Goal: Communication & Community: Share content

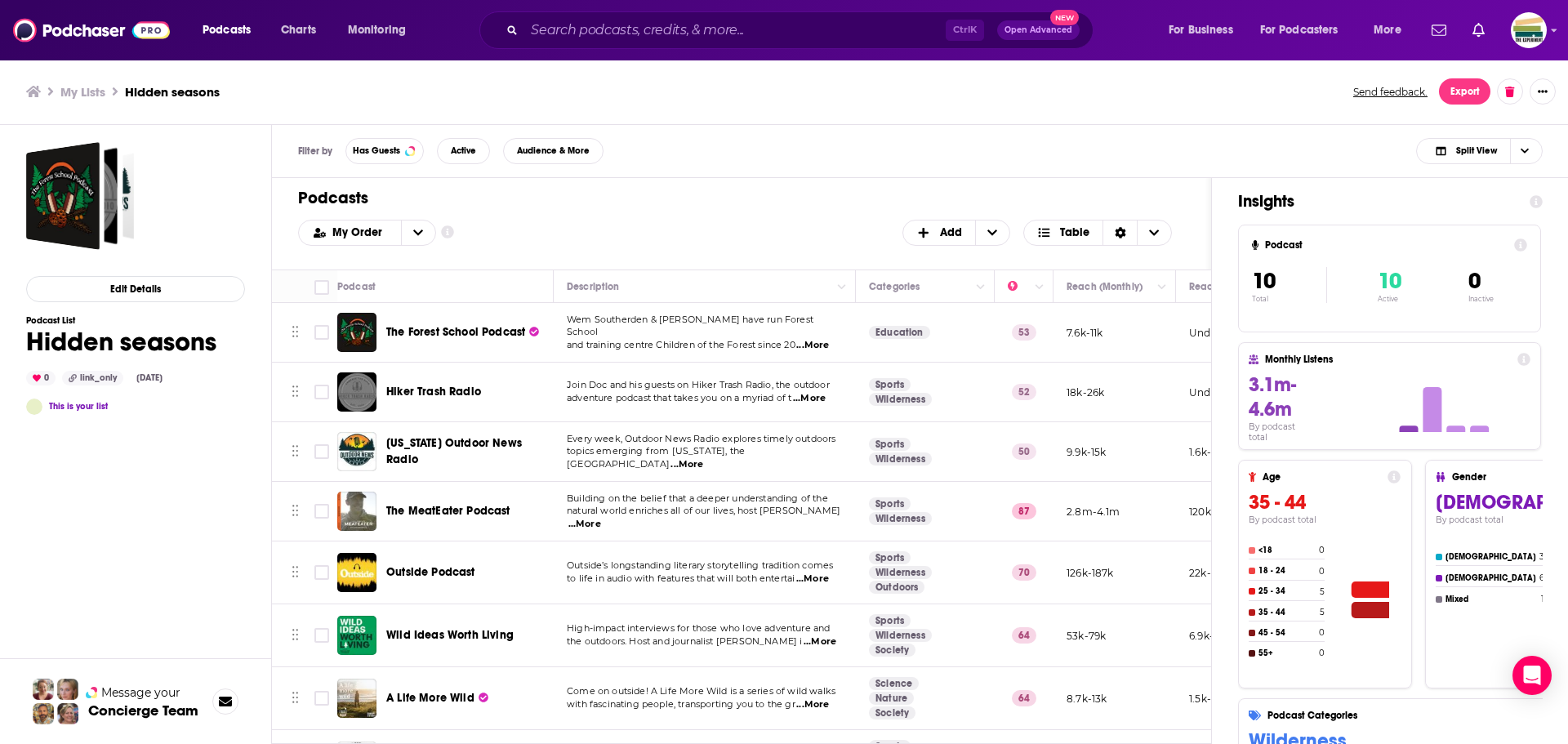
scroll to position [180, 252]
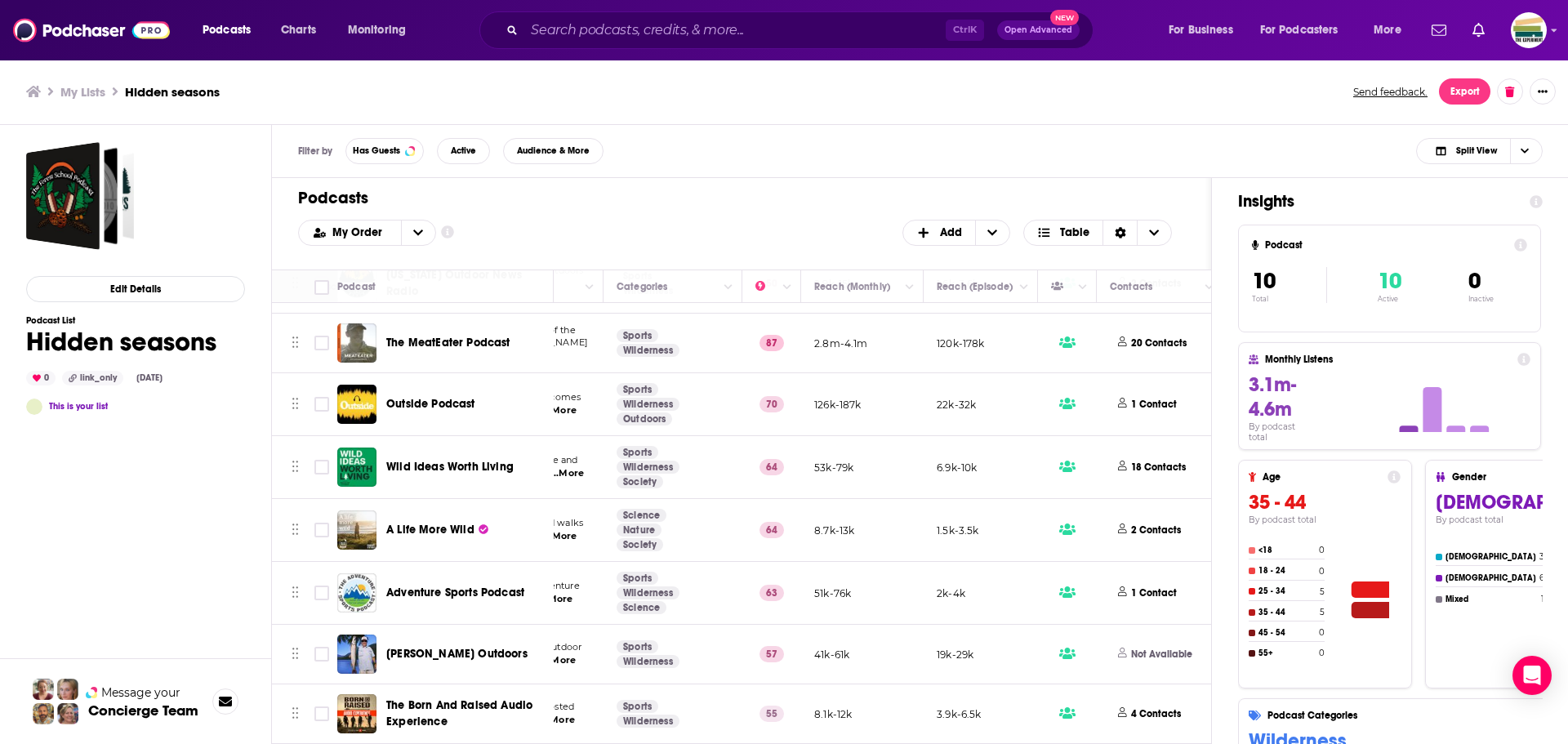
click at [425, 232] on button "open menu" at bounding box center [418, 232] width 34 height 25
click at [373, 310] on span "Power Score" at bounding box center [377, 314] width 92 height 9
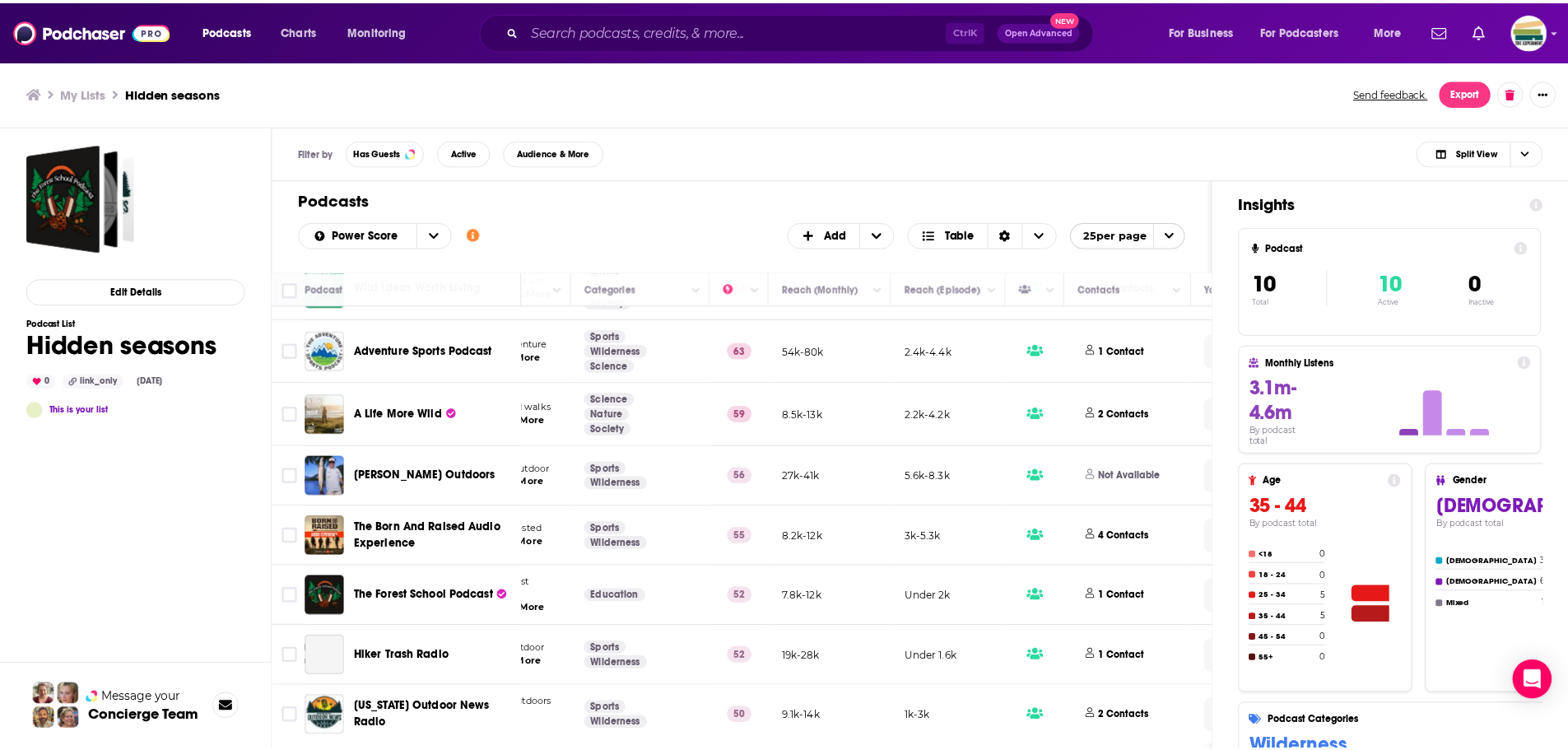
scroll to position [185, 254]
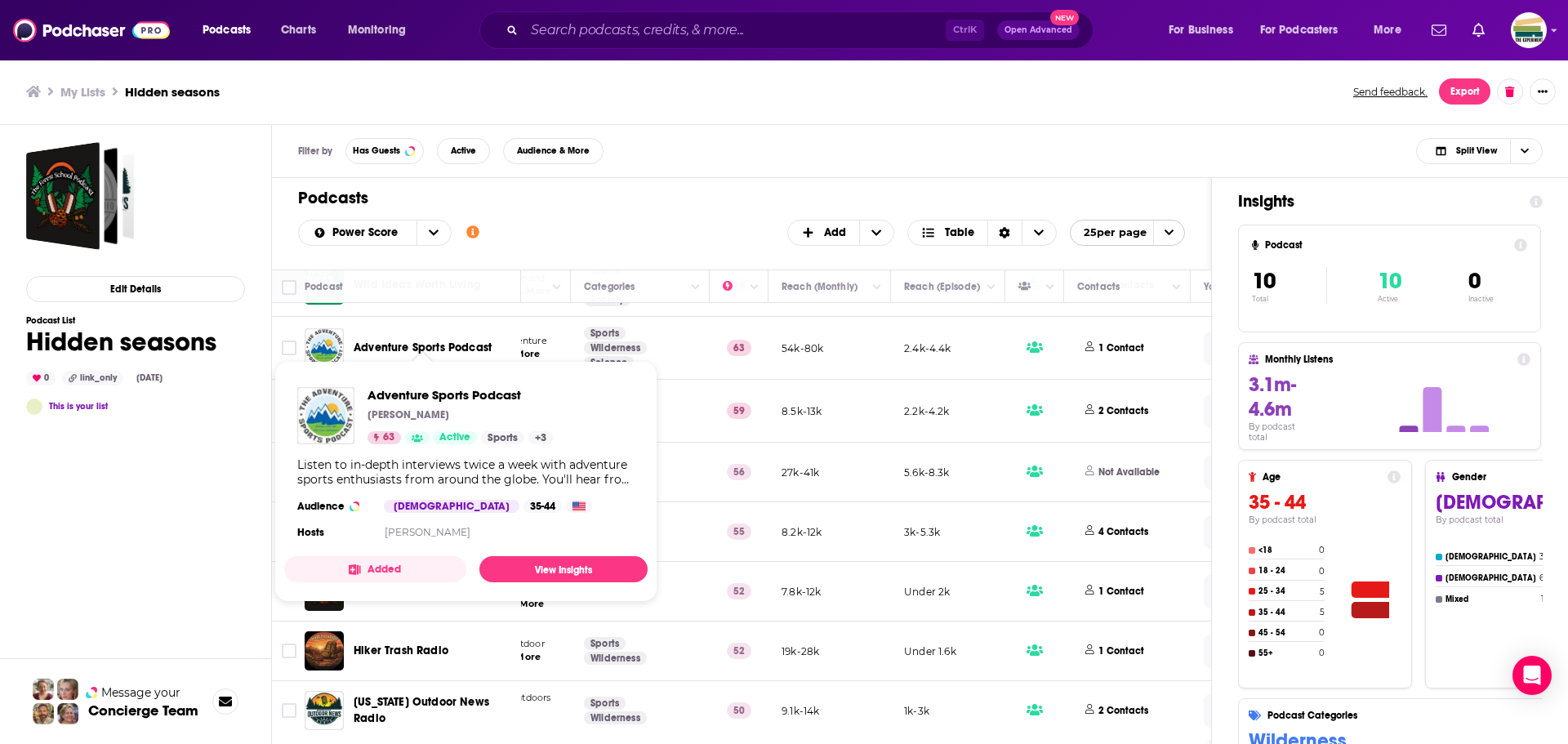
click at [451, 341] on span "Adventure Sports Podcast" at bounding box center [422, 348] width 138 height 14
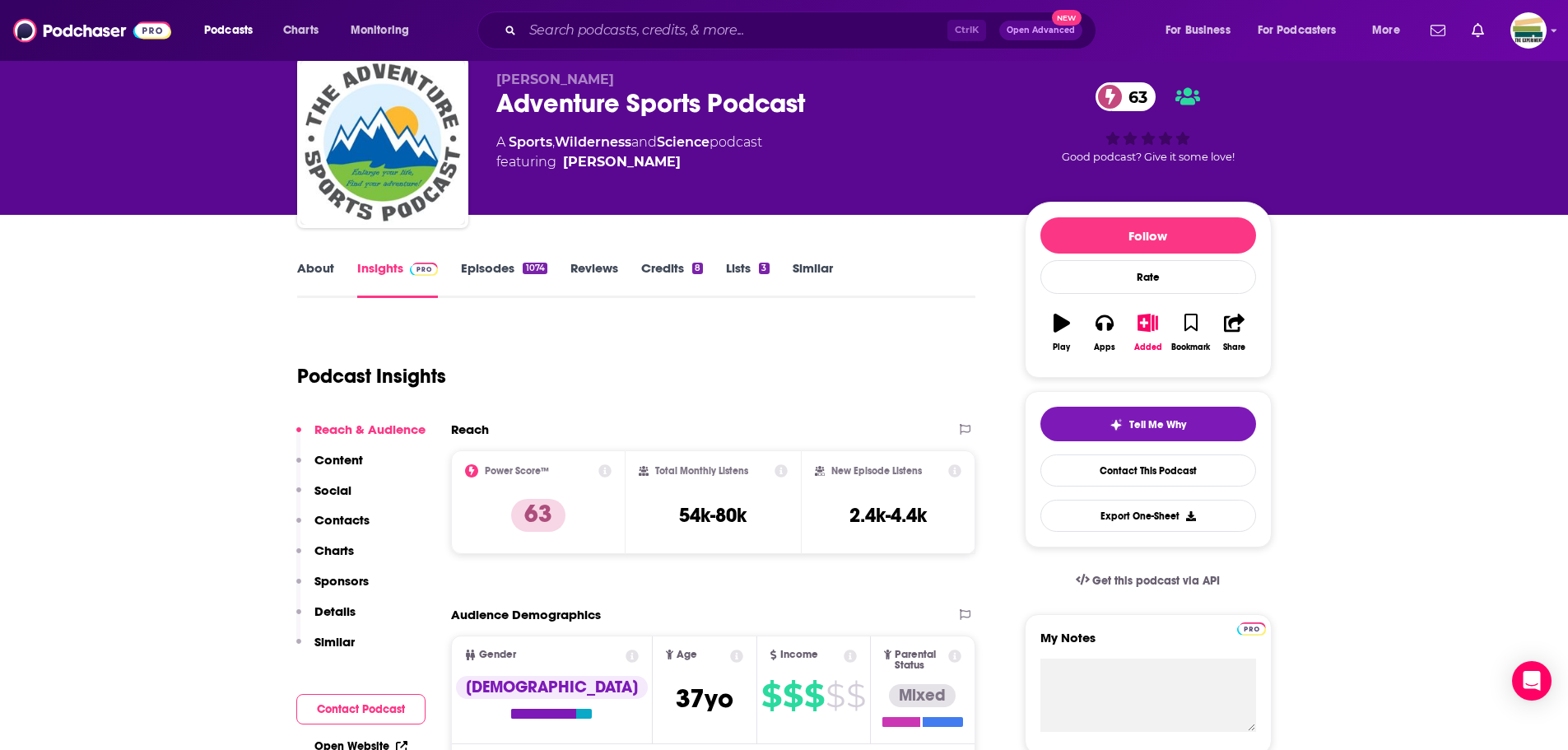
scroll to position [82, 0]
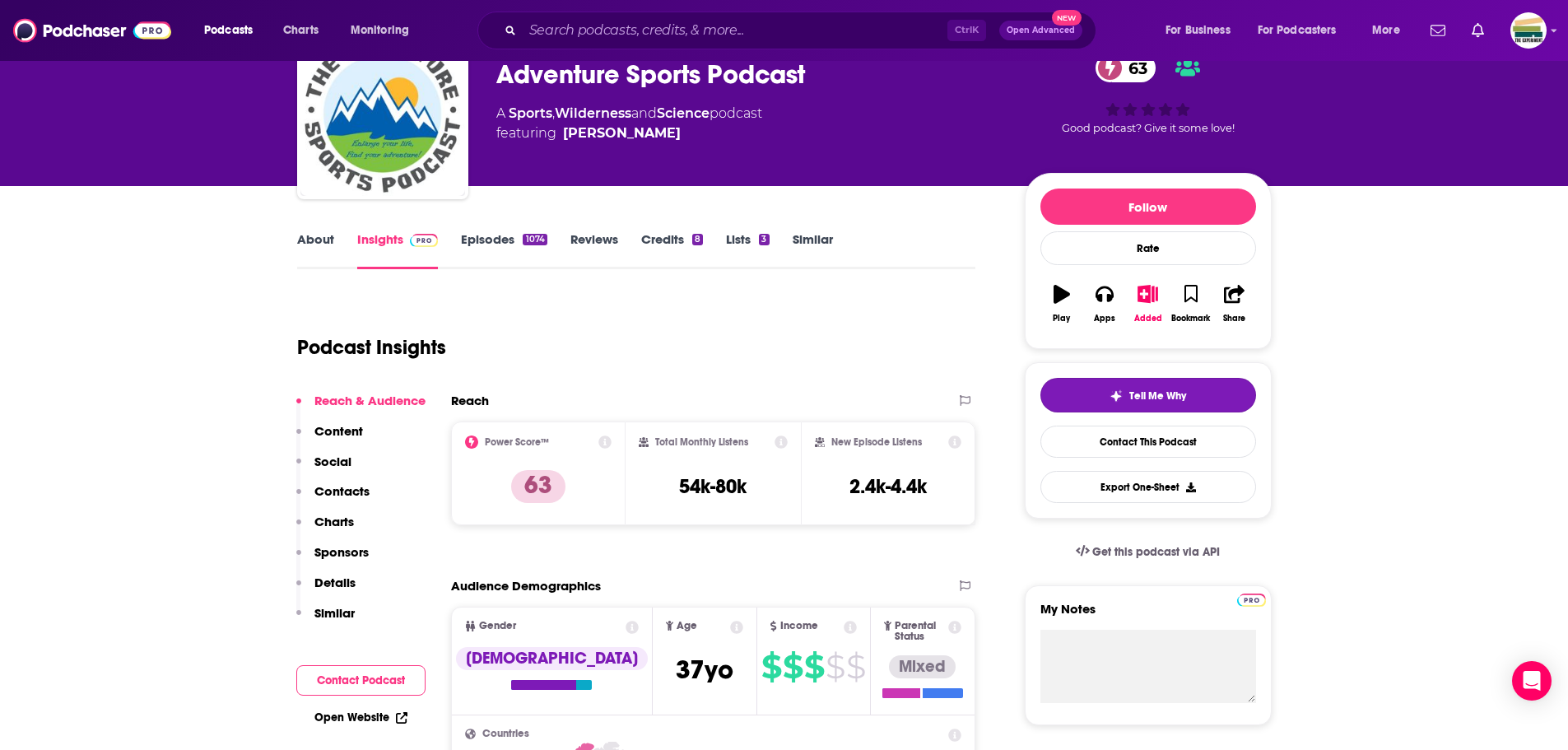
click at [1193, 387] on button "Tell Me Why" at bounding box center [1149, 395] width 216 height 34
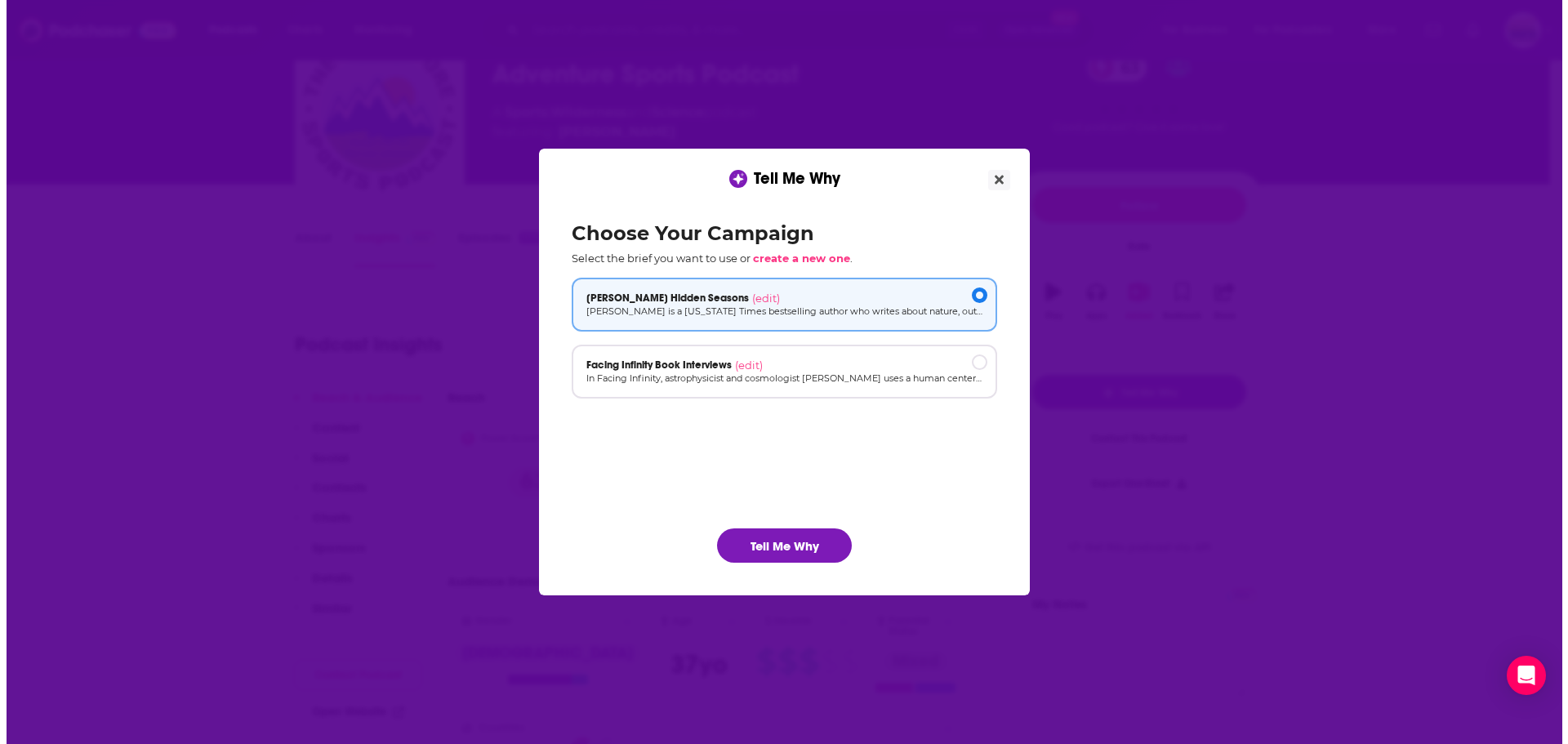
scroll to position [0, 0]
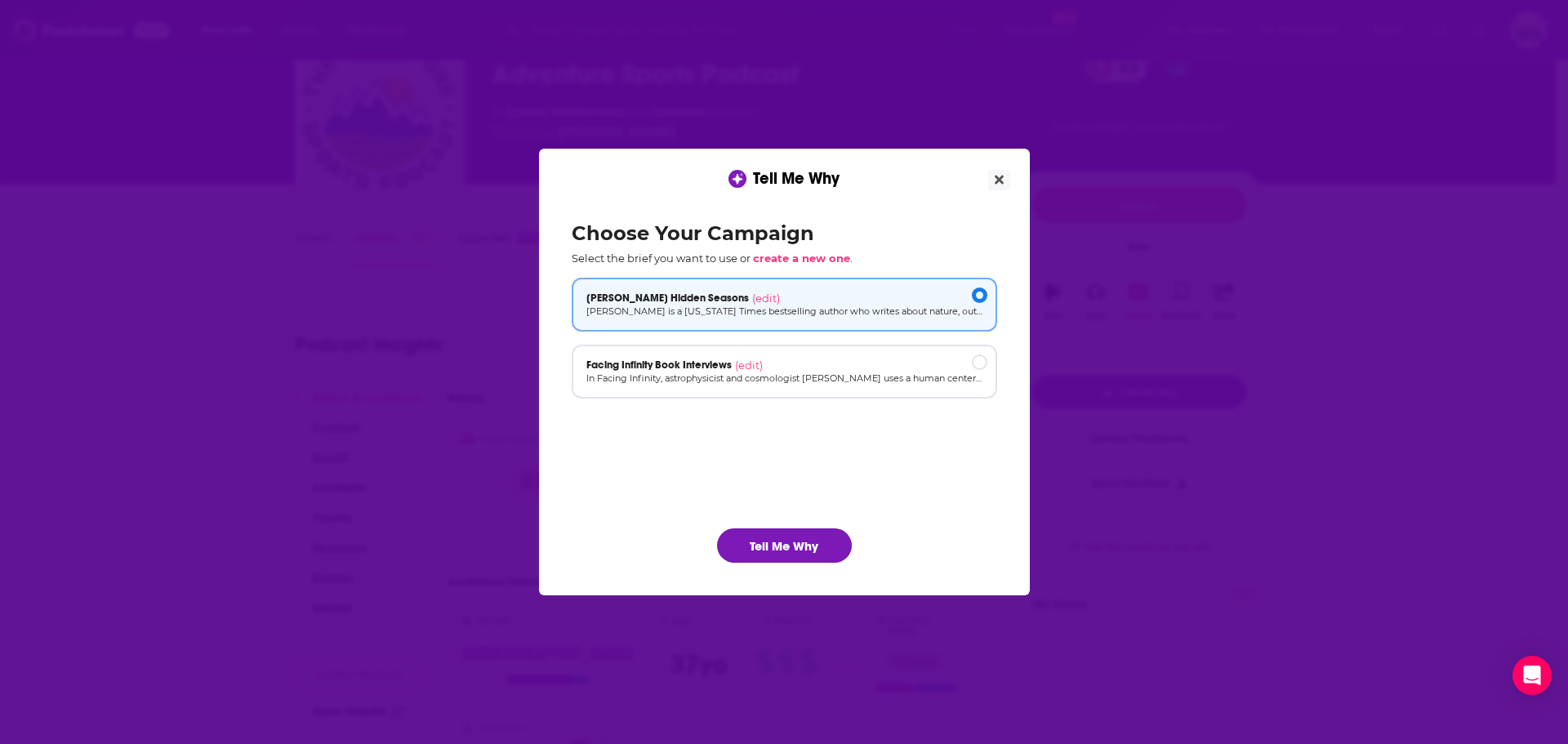
click at [788, 550] on button "Tell Me Why" at bounding box center [784, 546] width 135 height 34
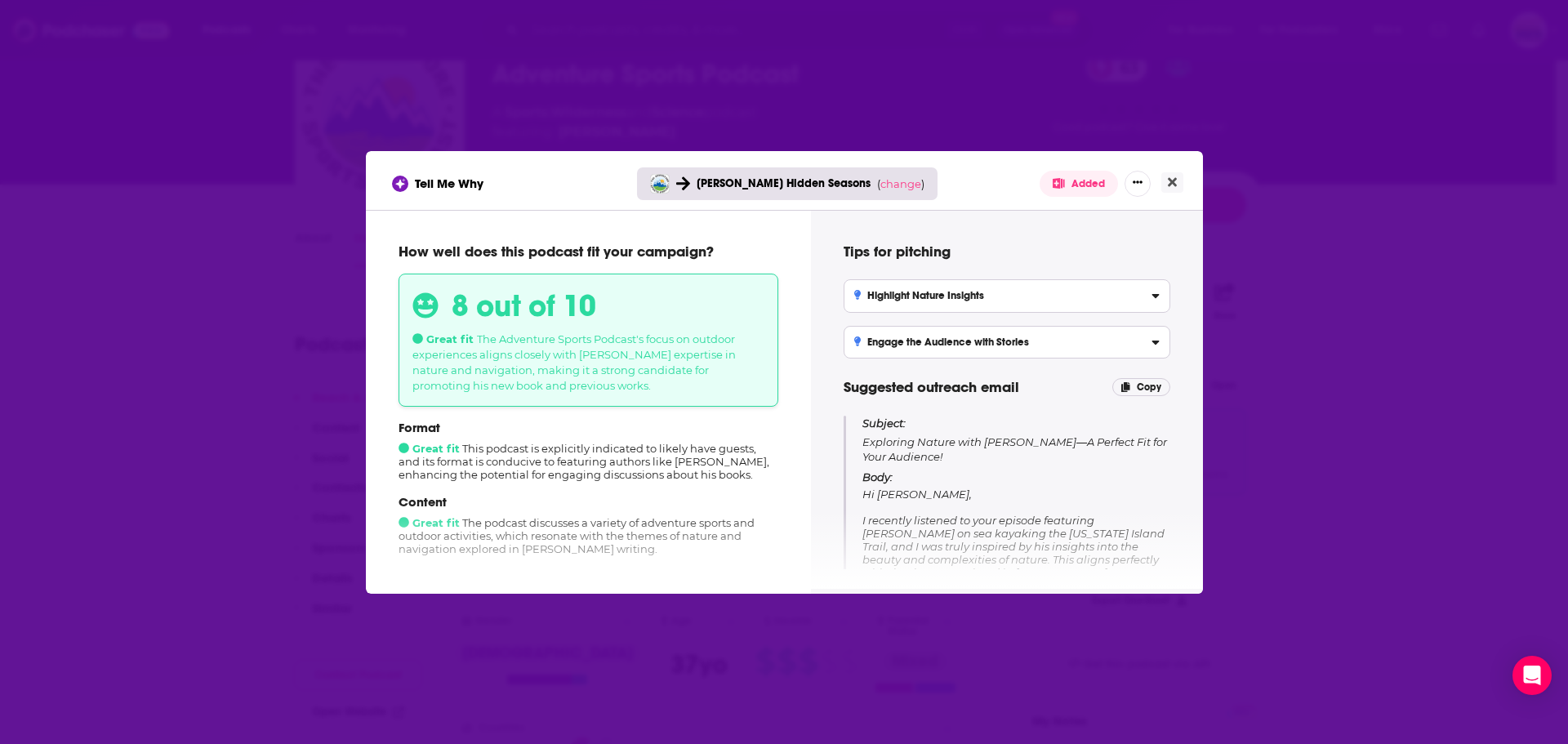
drag, startPoint x: 865, startPoint y: 444, endPoint x: 949, endPoint y: 457, distance: 85.0
click at [949, 457] on p "Subject: Exploring Nature with [PERSON_NAME]—A Perfect Fit for Your Audience!" at bounding box center [1016, 440] width 307 height 48
copy p "Exploring Nature with [PERSON_NAME]—A Perfect Fit for Your Audience!"
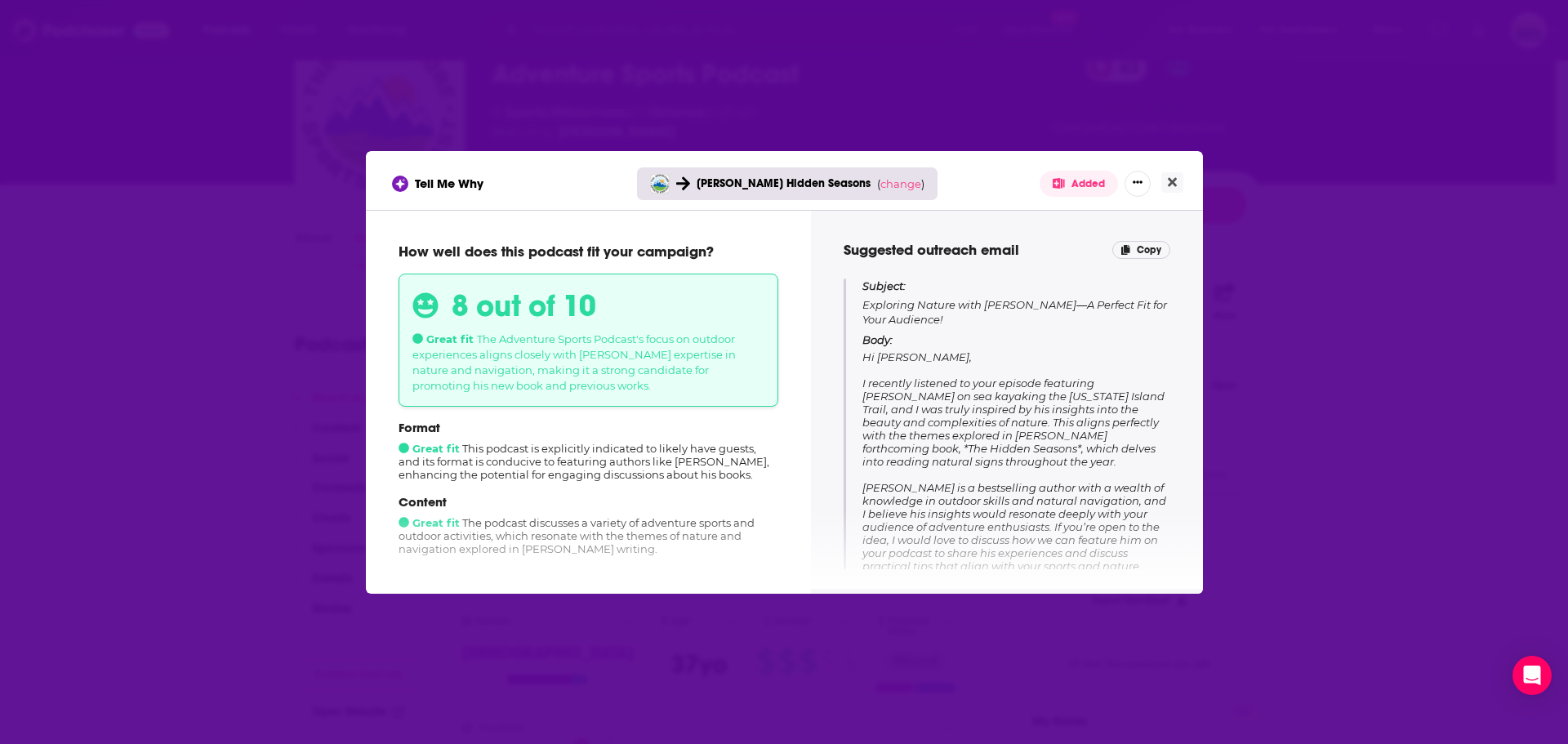
scroll to position [163, 0]
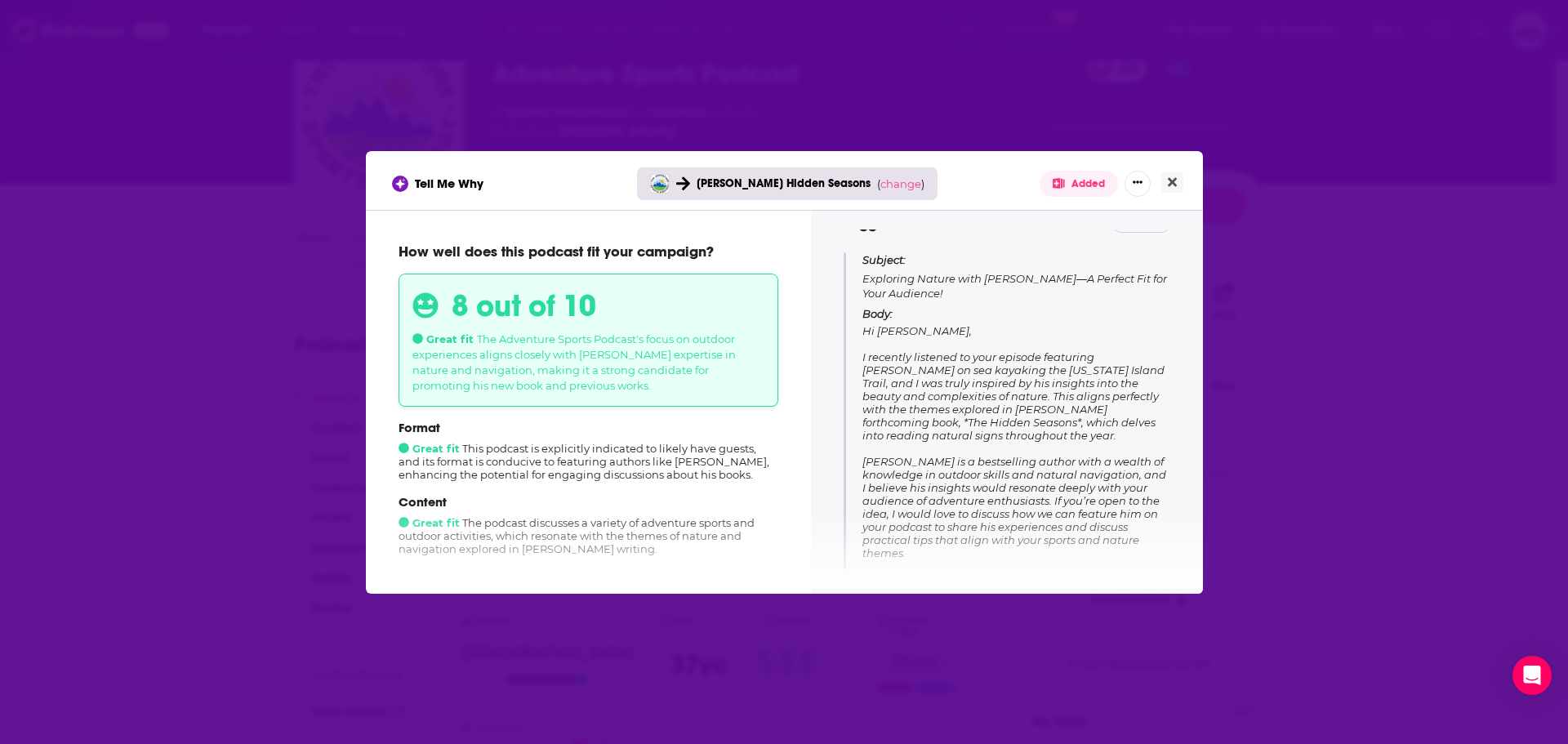
click at [886, 348] on p "Body: Hi [PERSON_NAME], I recently listened to your episode featuring [PERSON_N…" at bounding box center [1016, 472] width 307 height 331
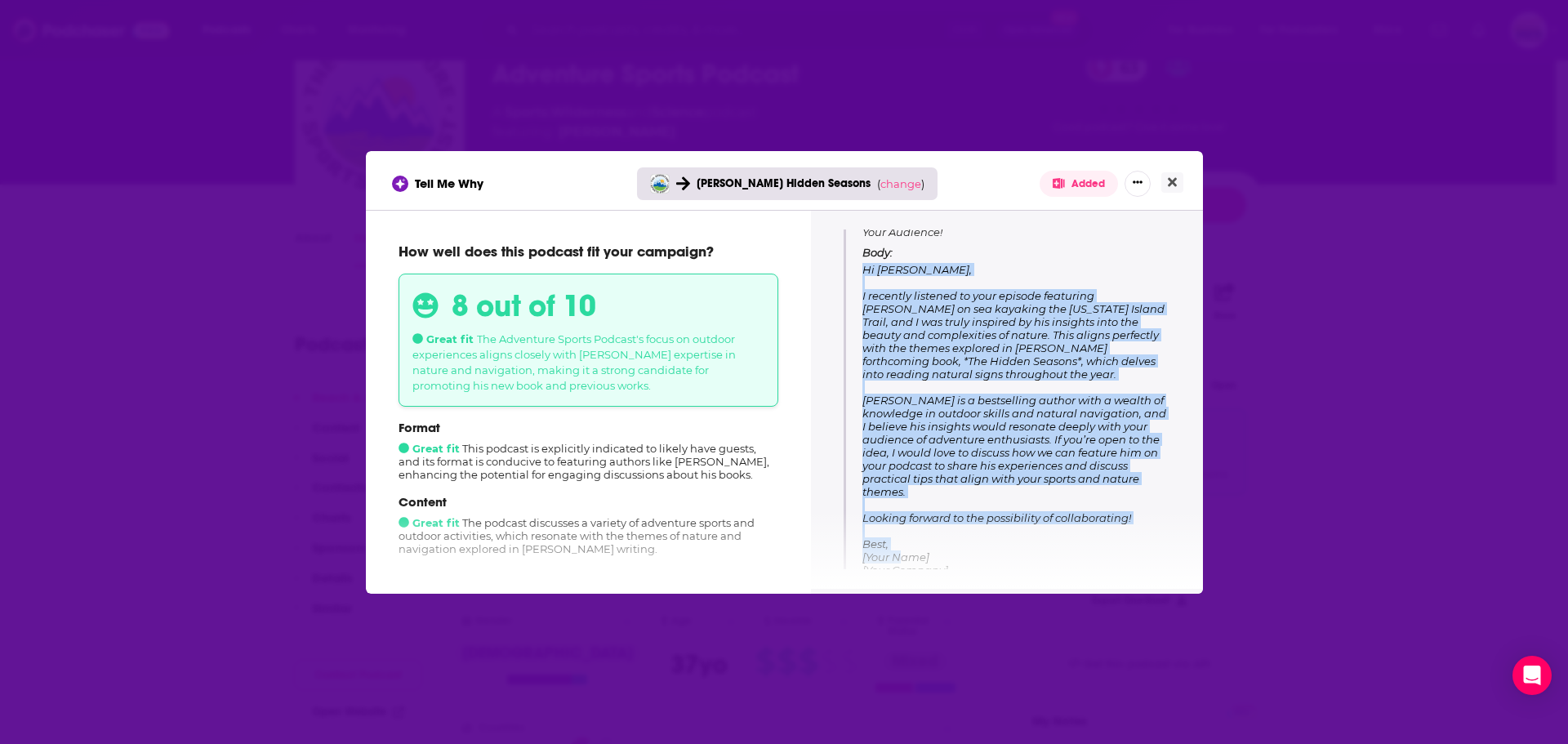
scroll to position [246, 0]
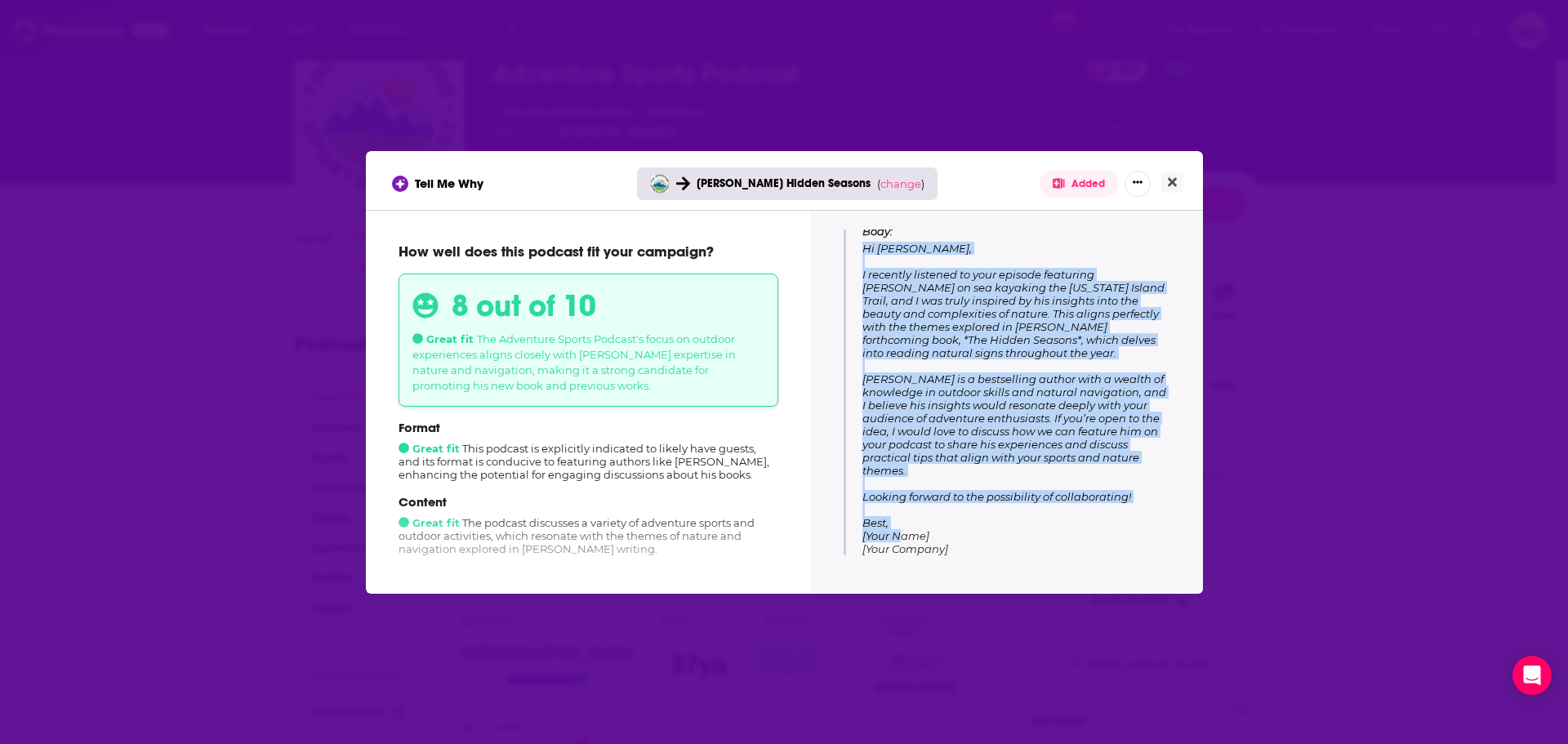
drag, startPoint x: 866, startPoint y: 328, endPoint x: 1135, endPoint y: 498, distance: 318.2
click at [1135, 498] on p "Body: Hi [PERSON_NAME], I recently listened to your episode featuring [PERSON_N…" at bounding box center [1016, 389] width 307 height 331
copy span "Hi [PERSON_NAME], I recently listened to your episode featuring [PERSON_NAME] o…"
click at [1175, 179] on icon "Close" at bounding box center [1172, 182] width 9 height 9
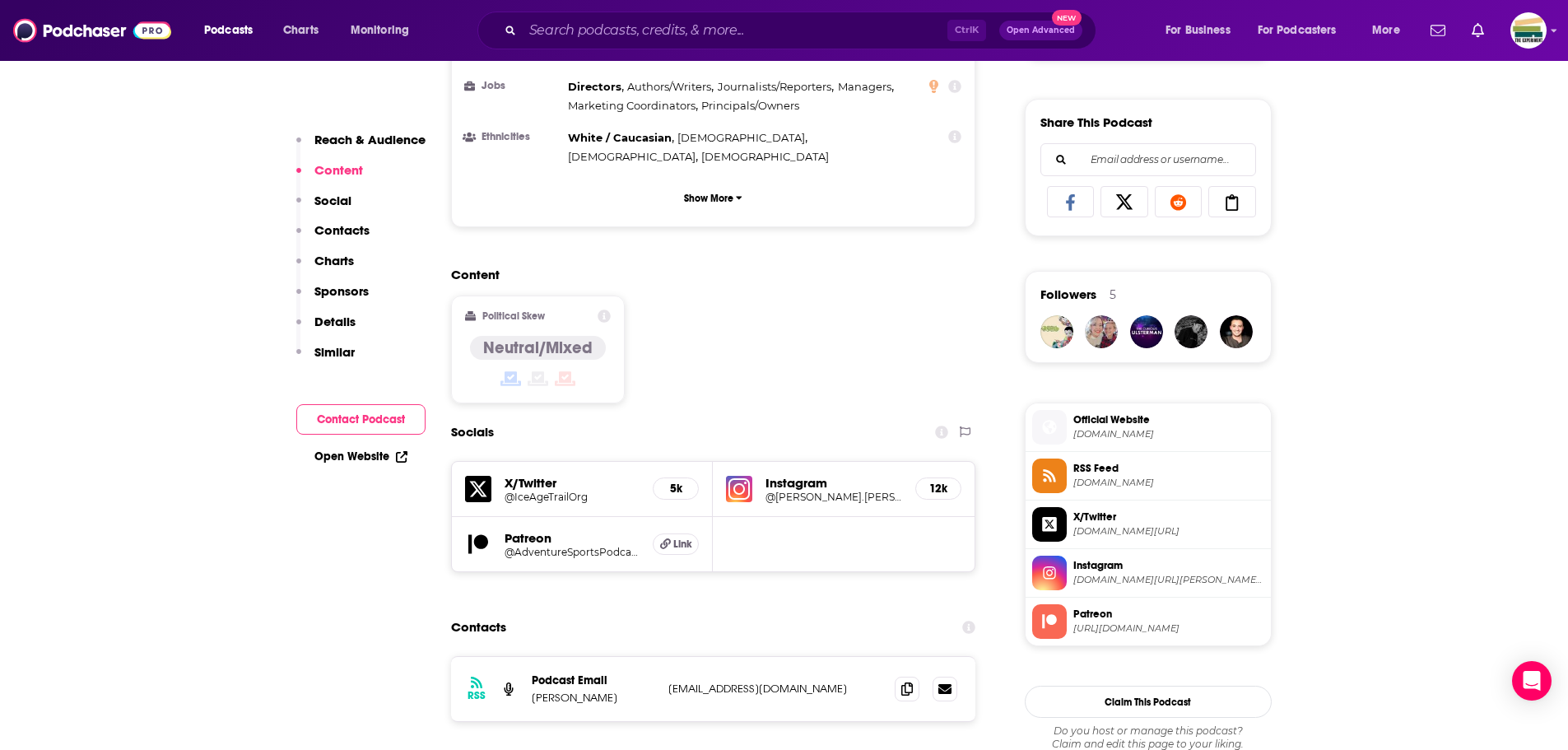
scroll to position [1153, 0]
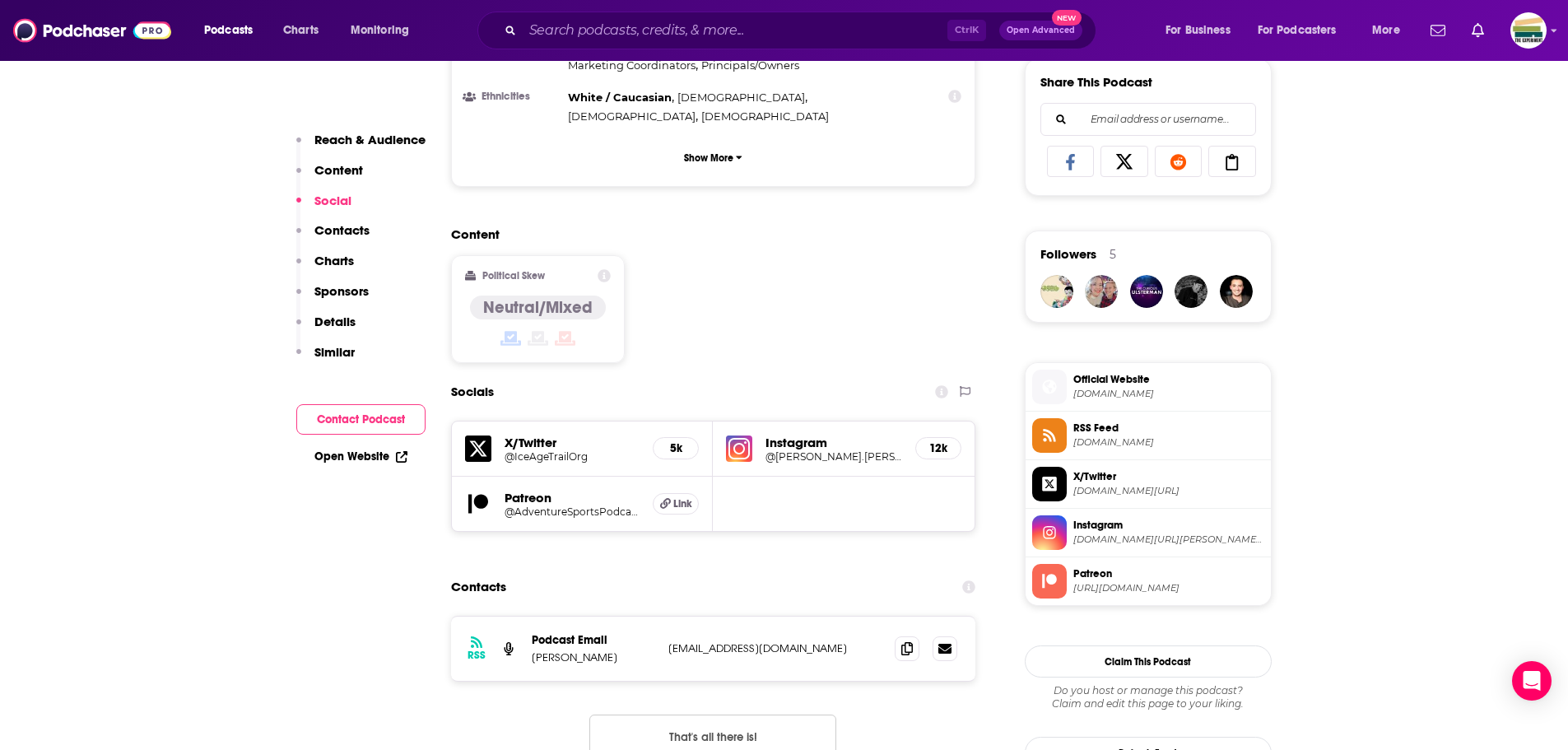
drag, startPoint x: 763, startPoint y: 562, endPoint x: 907, endPoint y: 571, distance: 144.3
click at [907, 642] on icon at bounding box center [907, 648] width 11 height 13
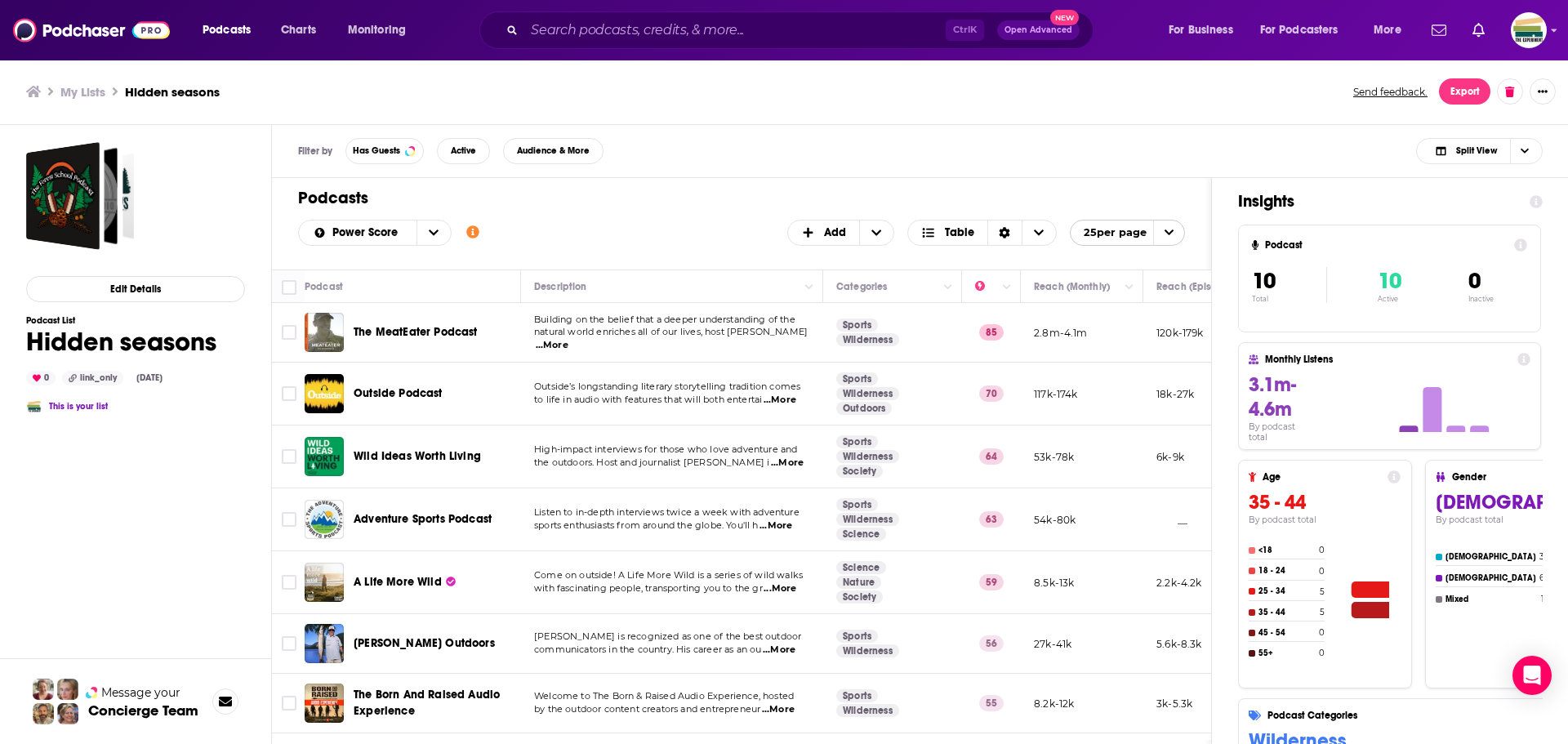
click at [507, 332] on div "The MeatEater Podcast" at bounding box center [439, 332] width 170 height 16
click at [434, 328] on span "The MeatEater Podcast" at bounding box center [416, 332] width 124 height 14
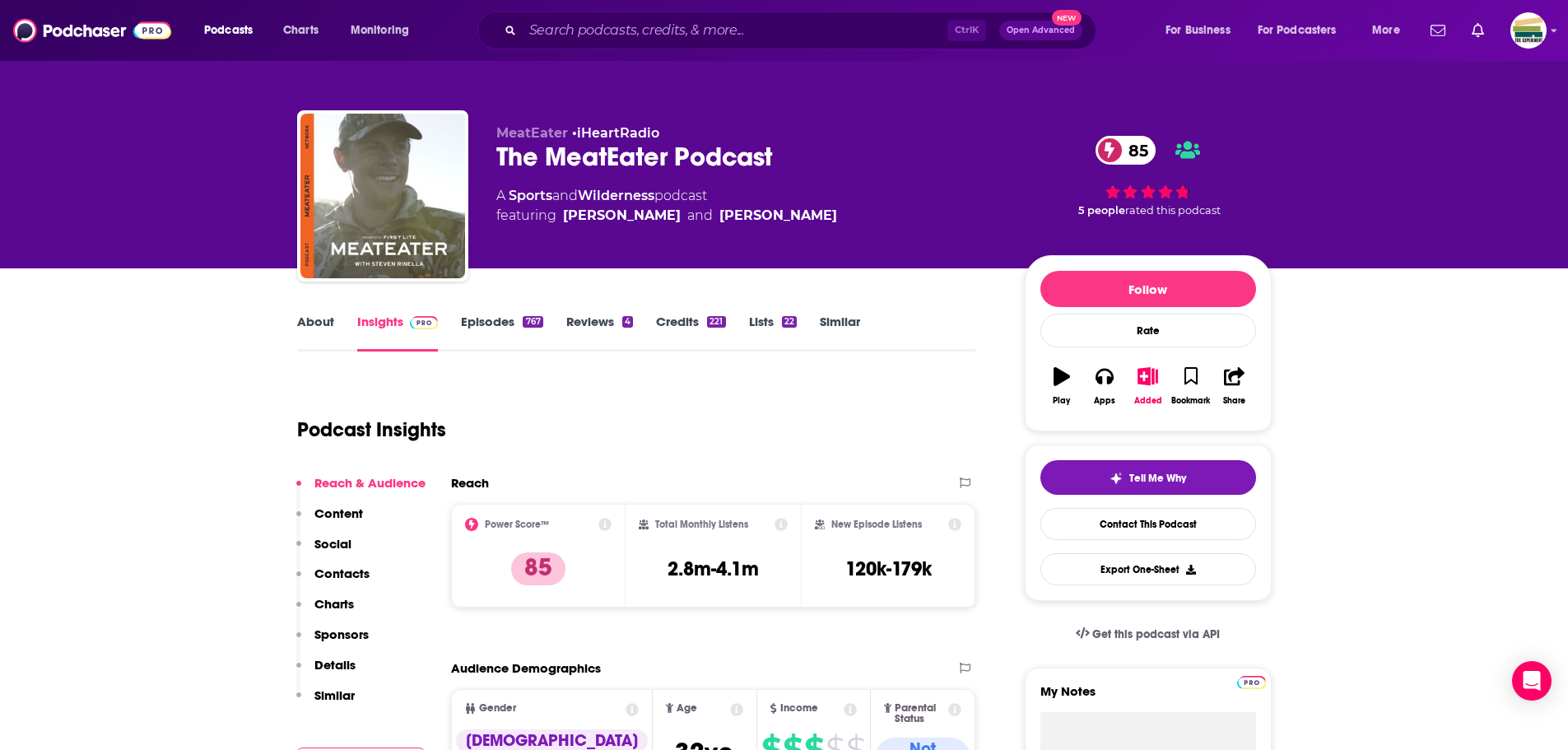
click at [1064, 473] on button "Tell Me Why" at bounding box center [1149, 477] width 216 height 34
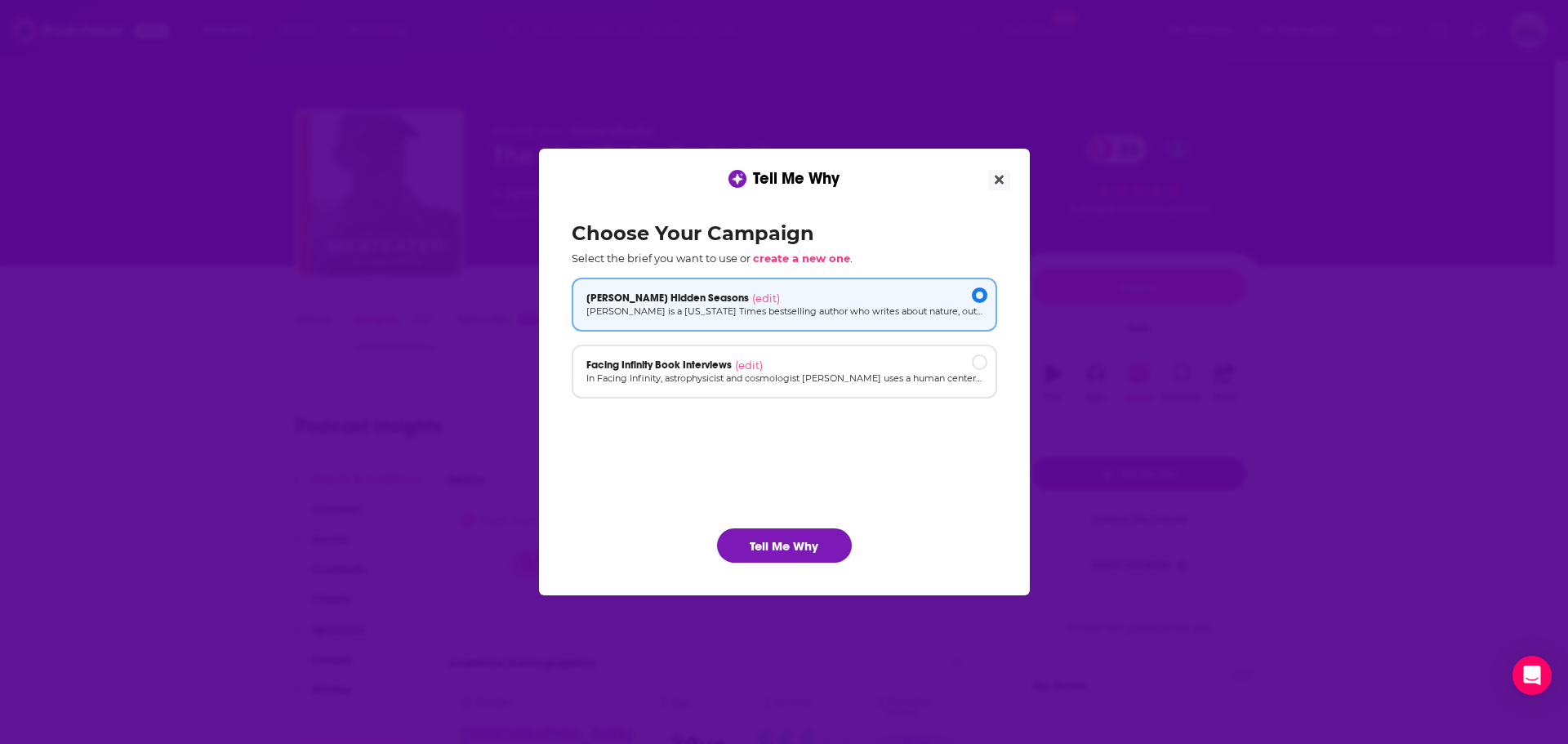
click at [692, 313] on p "[PERSON_NAME] is a [US_STATE] Times bestselling author who writes about nature,…" at bounding box center [784, 311] width 396 height 14
click at [792, 537] on button "Tell Me Why" at bounding box center [784, 546] width 135 height 34
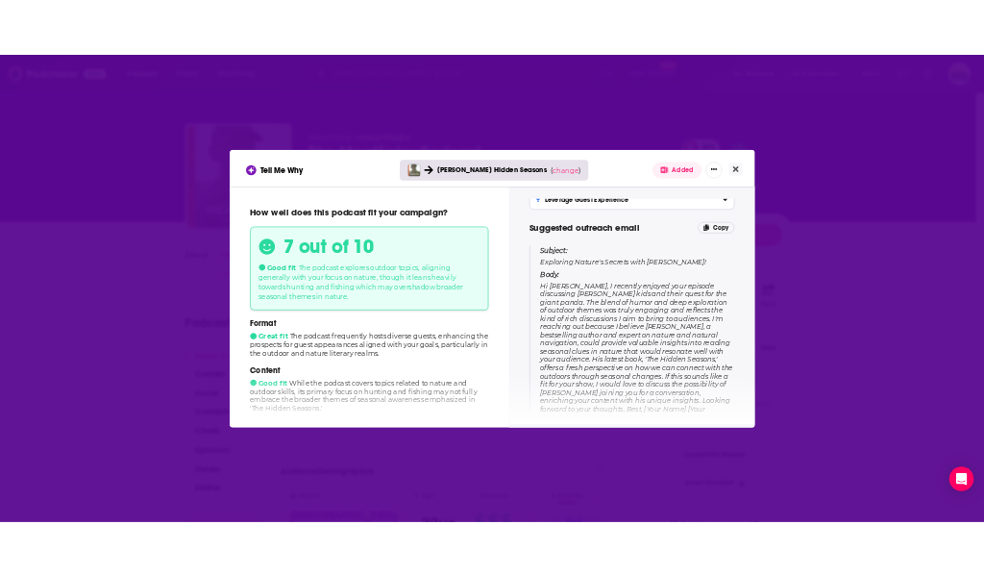
scroll to position [163, 0]
